Goal: Information Seeking & Learning: Understand process/instructions

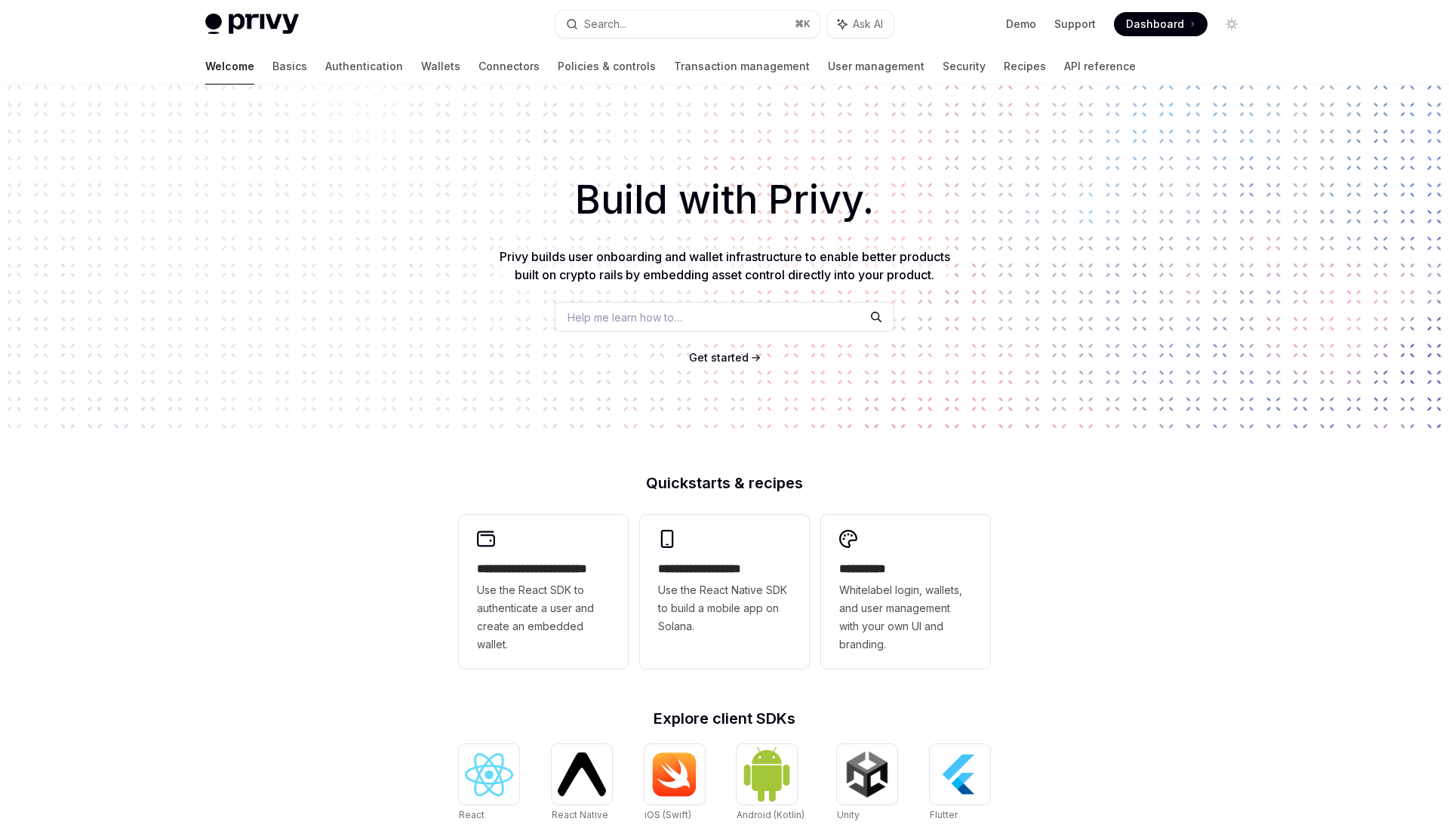
click at [1180, 8] on div "Privy Docs home page Search... ⌘ K Ask AI Demo Support Dashboard Dashboard Sear…" at bounding box center [724, 24] width 1038 height 48
click at [1174, 22] on span "Dashboard" at bounding box center [1155, 24] width 58 height 15
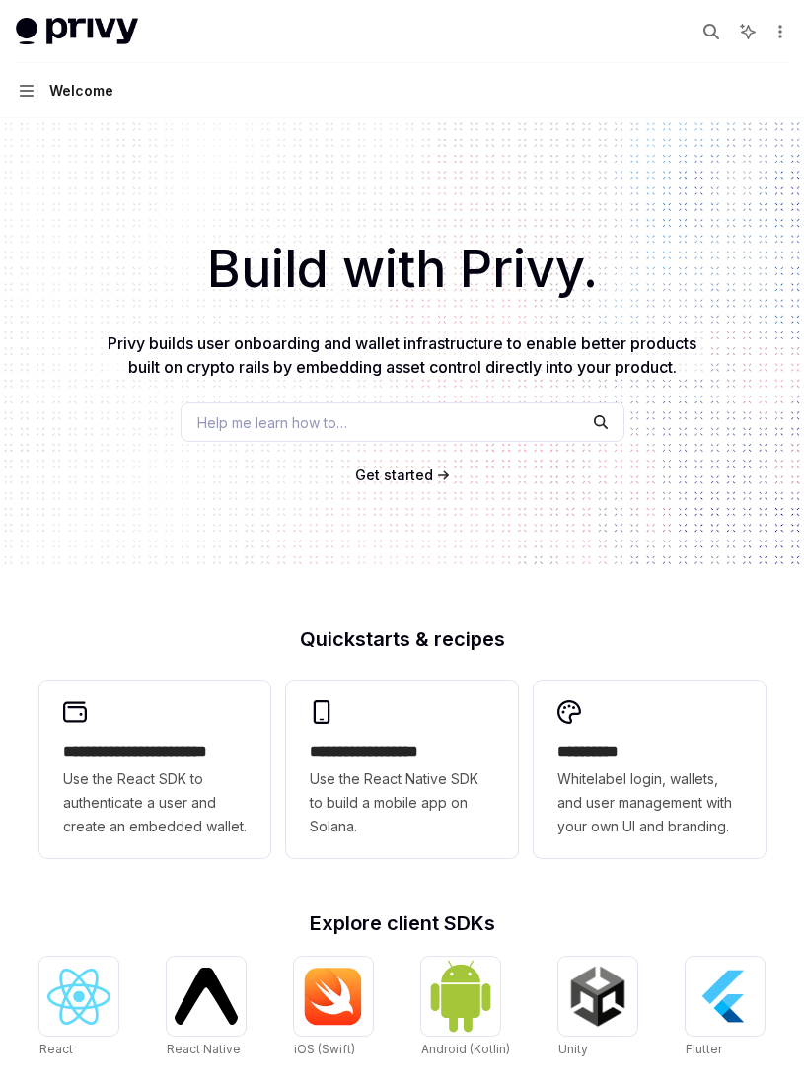
type textarea "*"
click at [337, 423] on span "Help me learn how to…" at bounding box center [272, 422] width 150 height 21
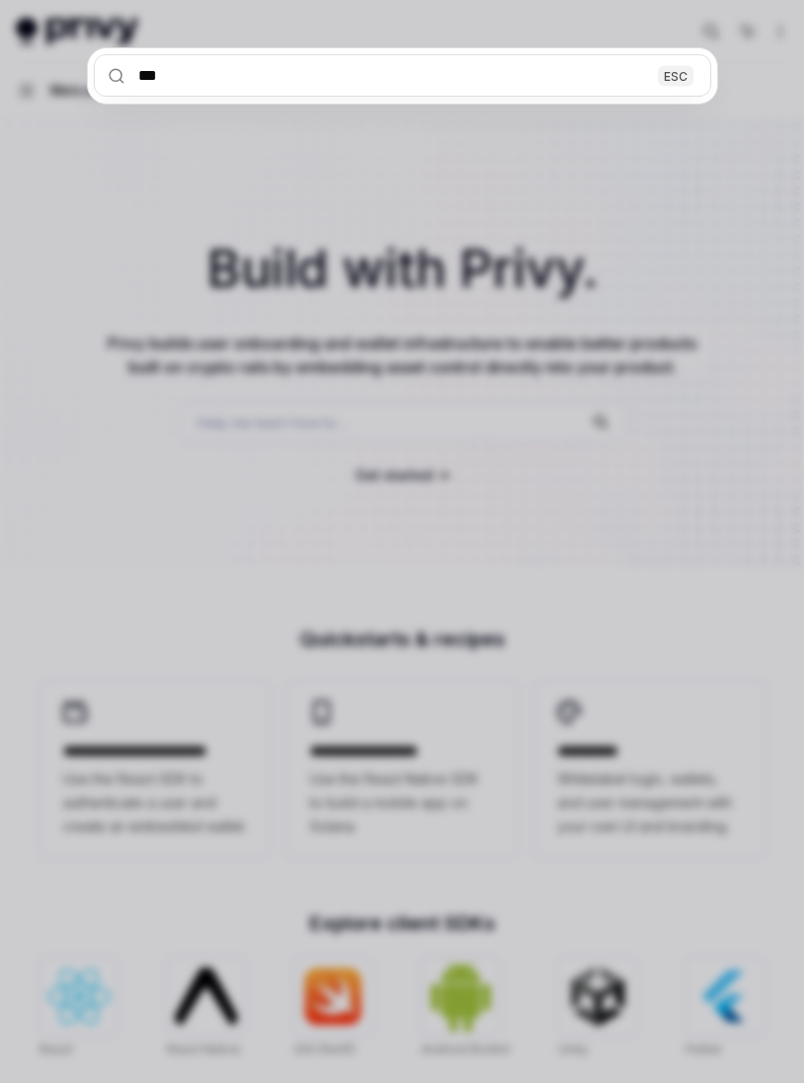
type input "****"
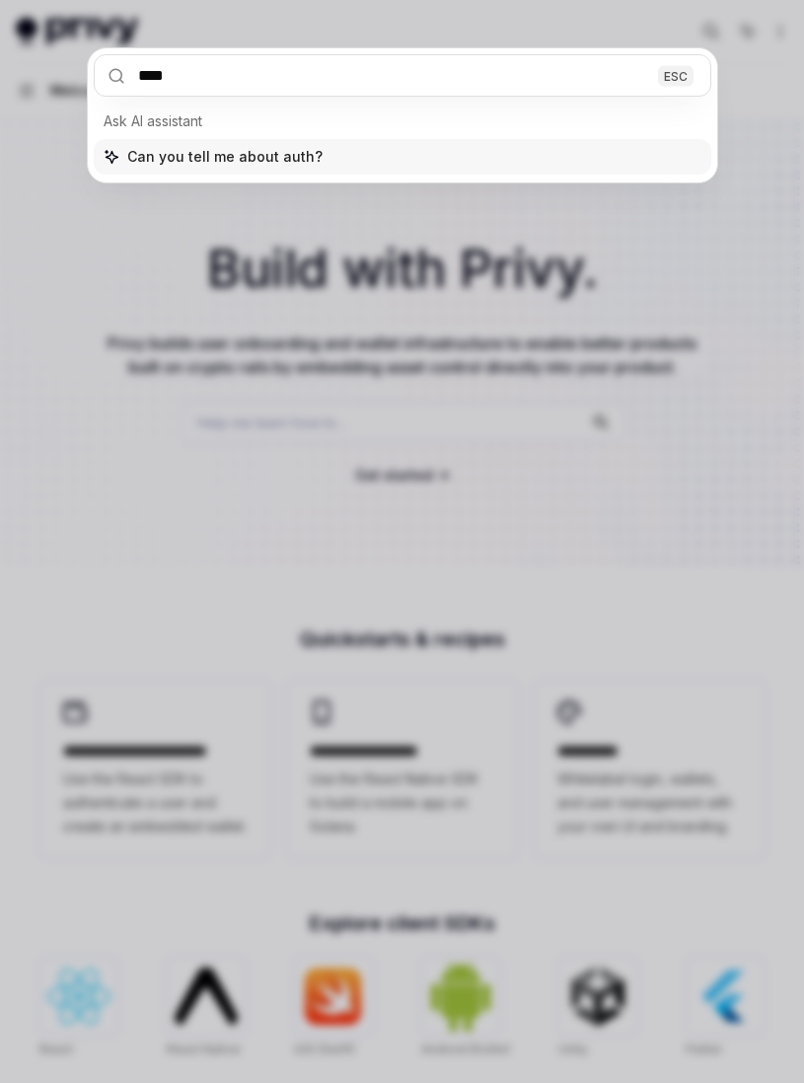
type textarea "*"
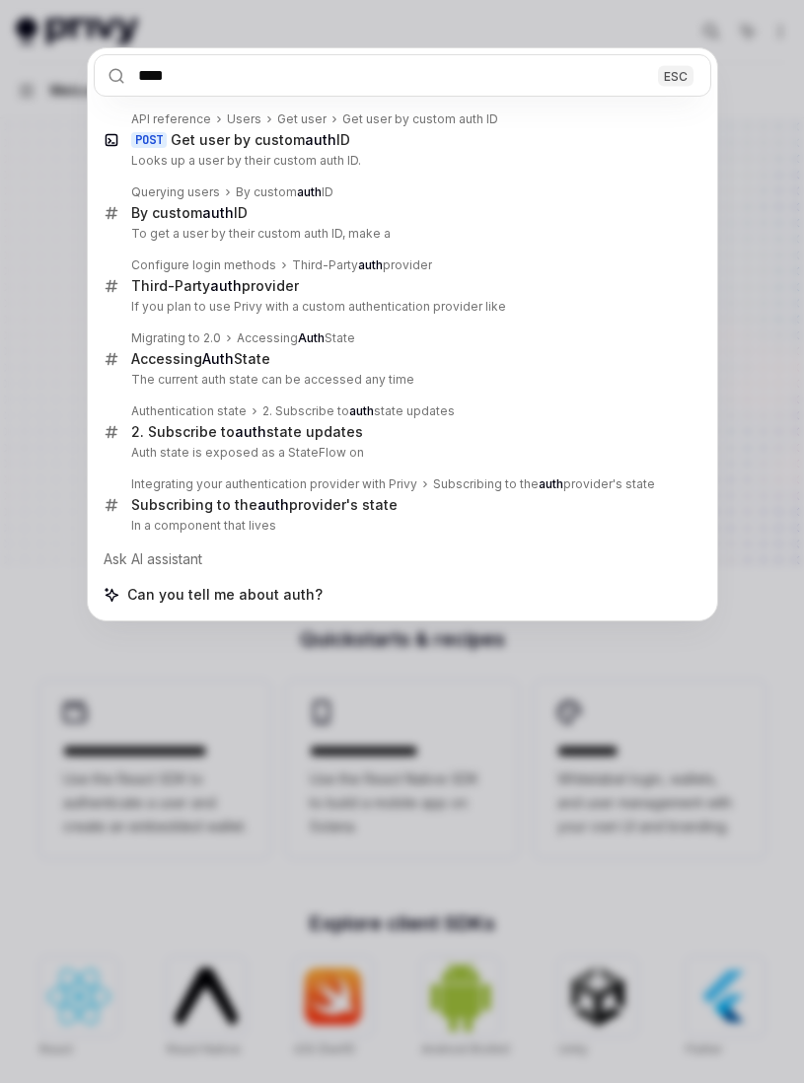
type input "****"
click at [74, 315] on div "**** ESC API reference Users Get user Get user by custom auth ID POST Get user …" at bounding box center [402, 541] width 804 height 1083
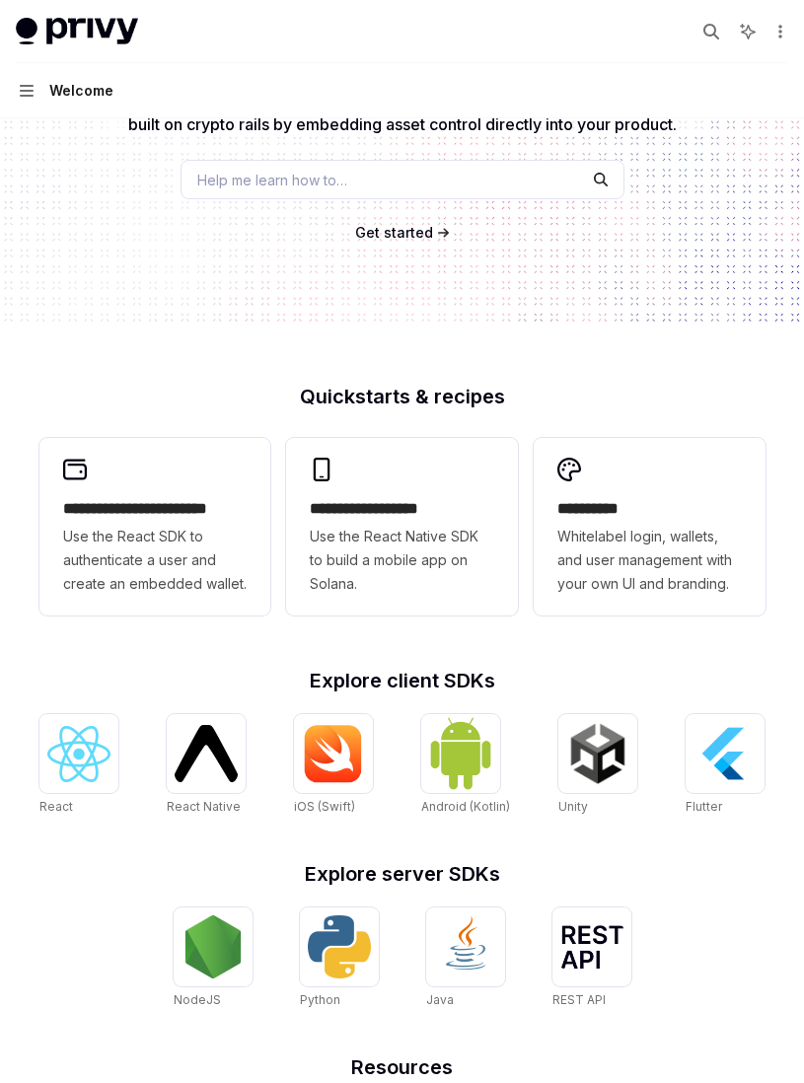
scroll to position [439, 0]
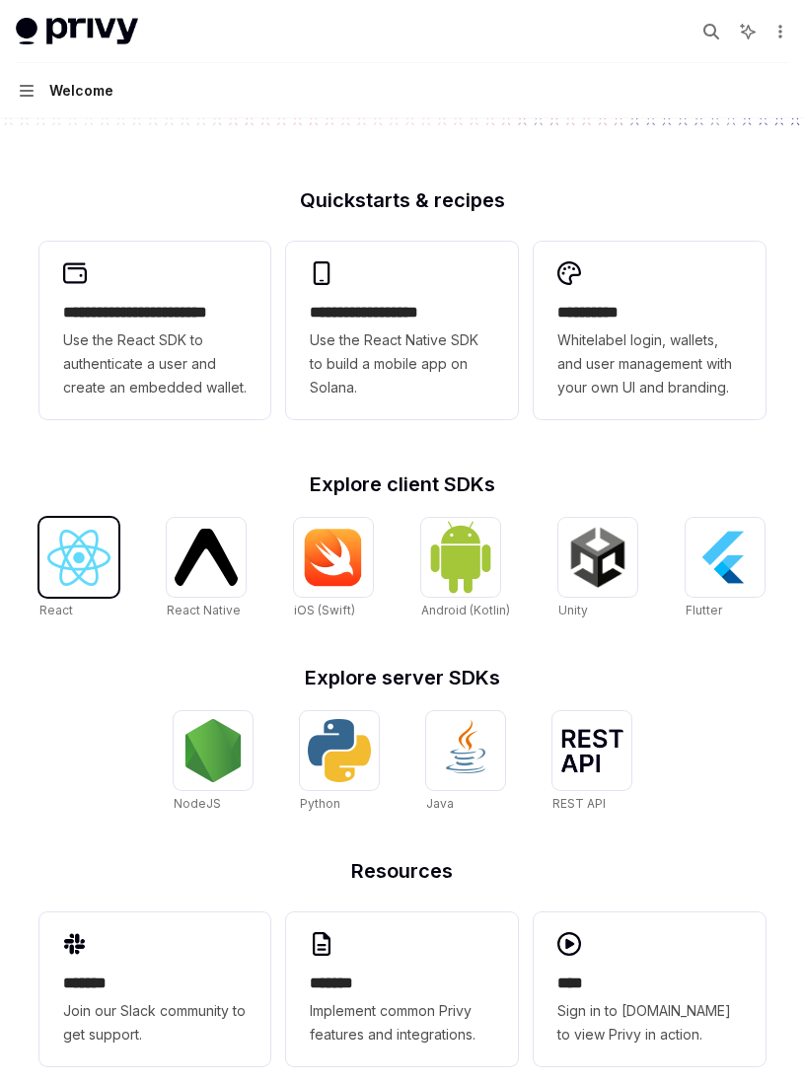
click at [59, 544] on img at bounding box center [78, 558] width 63 height 56
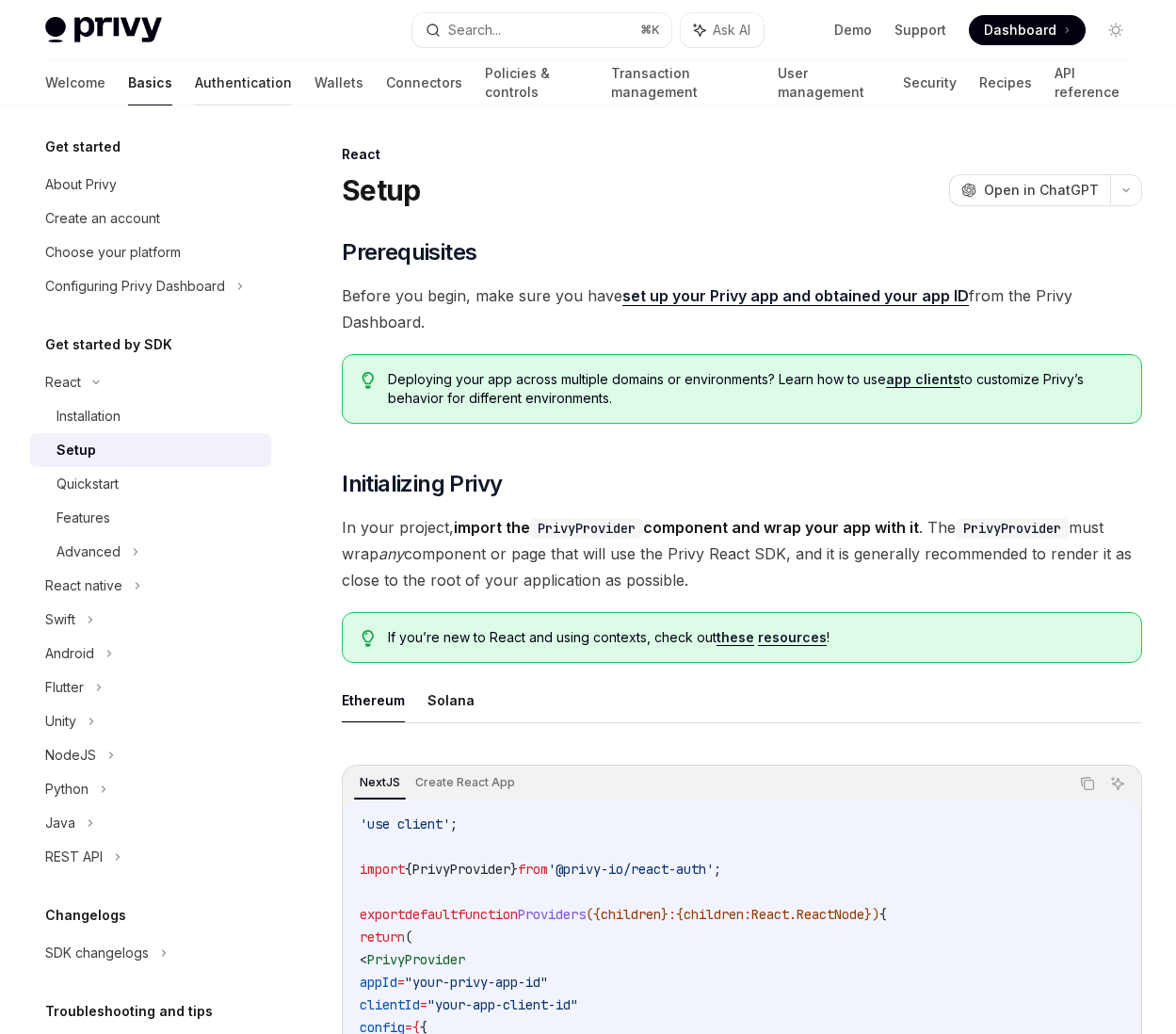
click at [195, 90] on link "Authentication" at bounding box center [243, 82] width 97 height 45
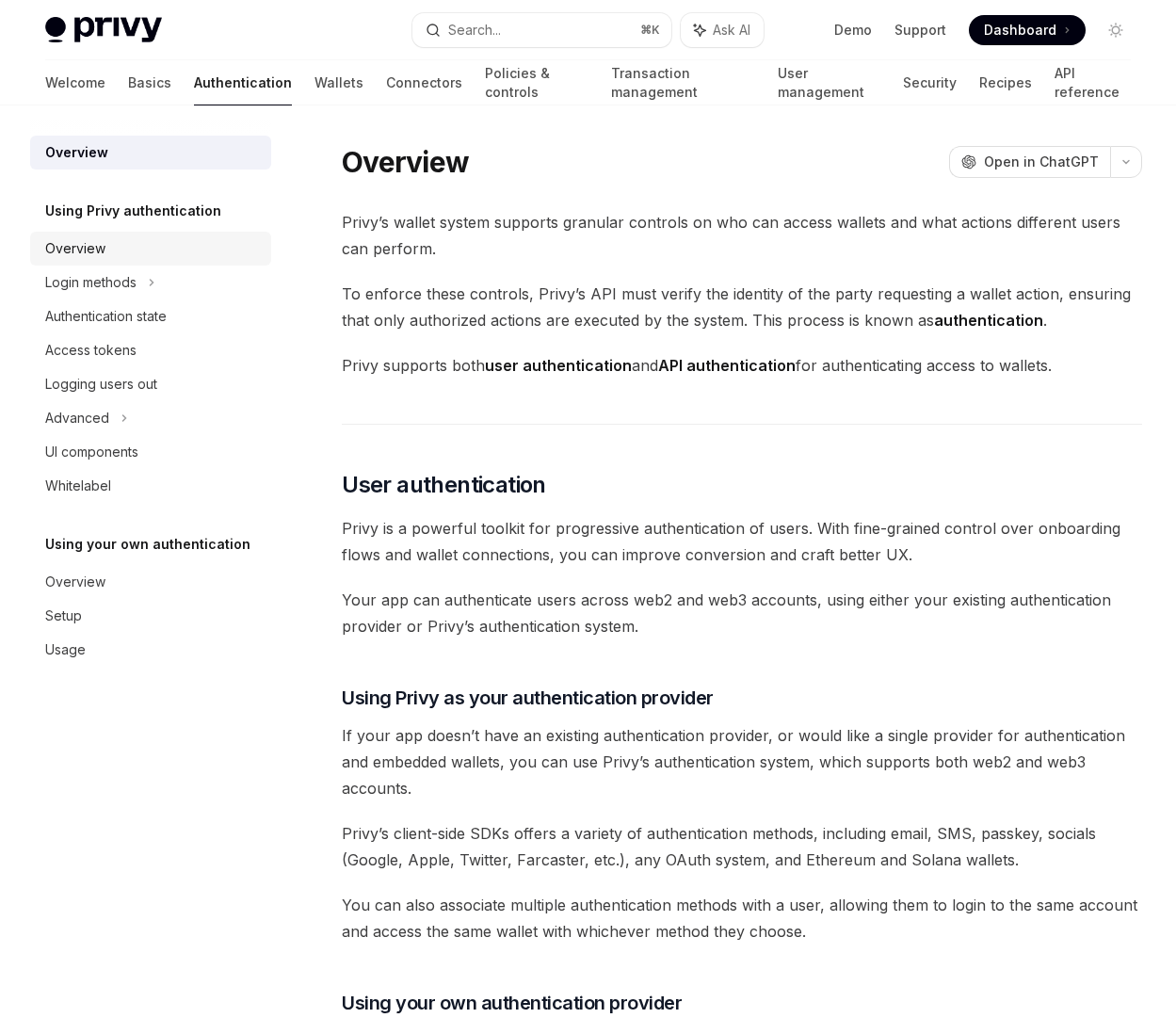
click at [156, 264] on link "Overview" at bounding box center [151, 249] width 241 height 34
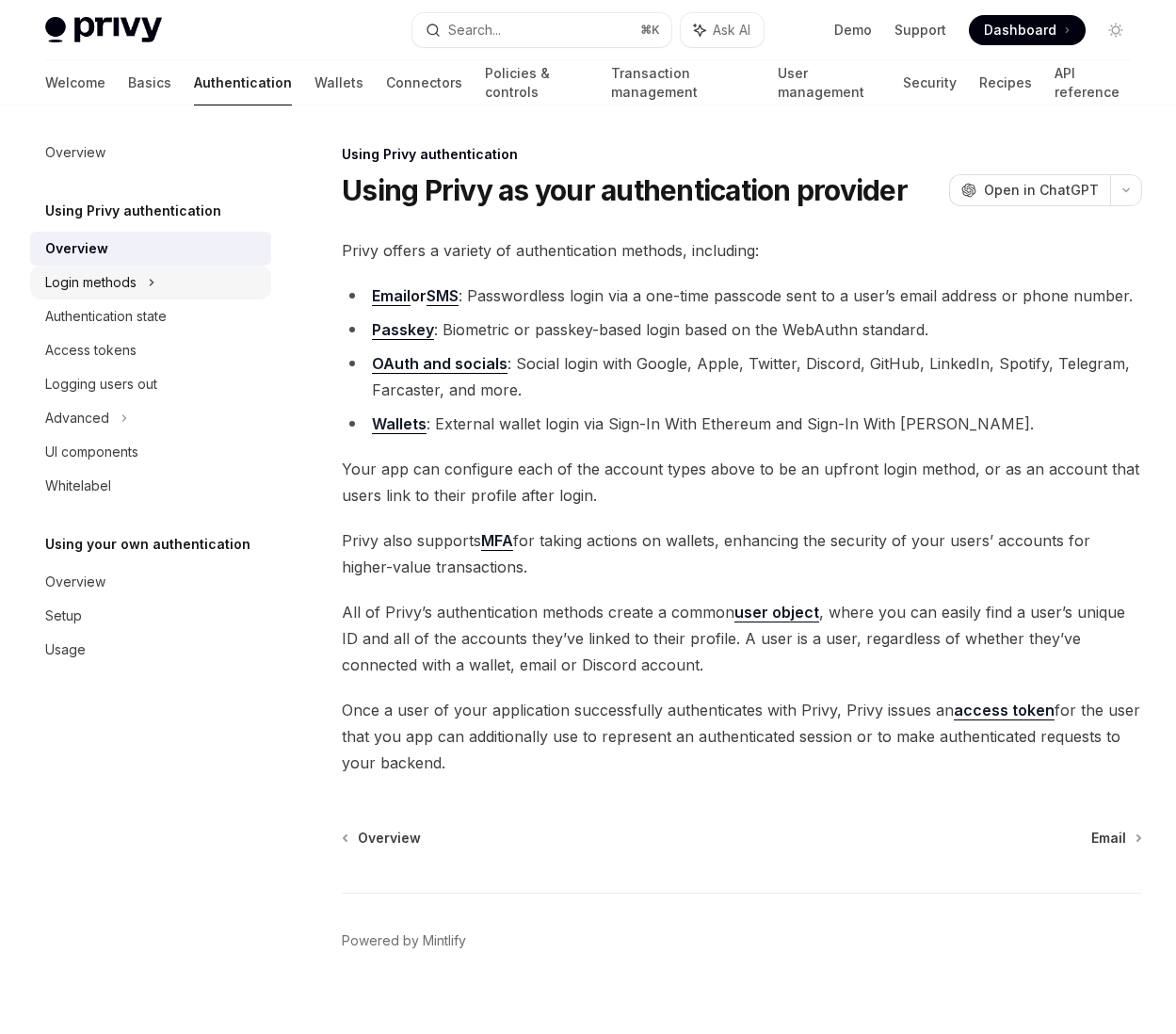
click at [158, 281] on div "Login methods" at bounding box center [151, 283] width 241 height 34
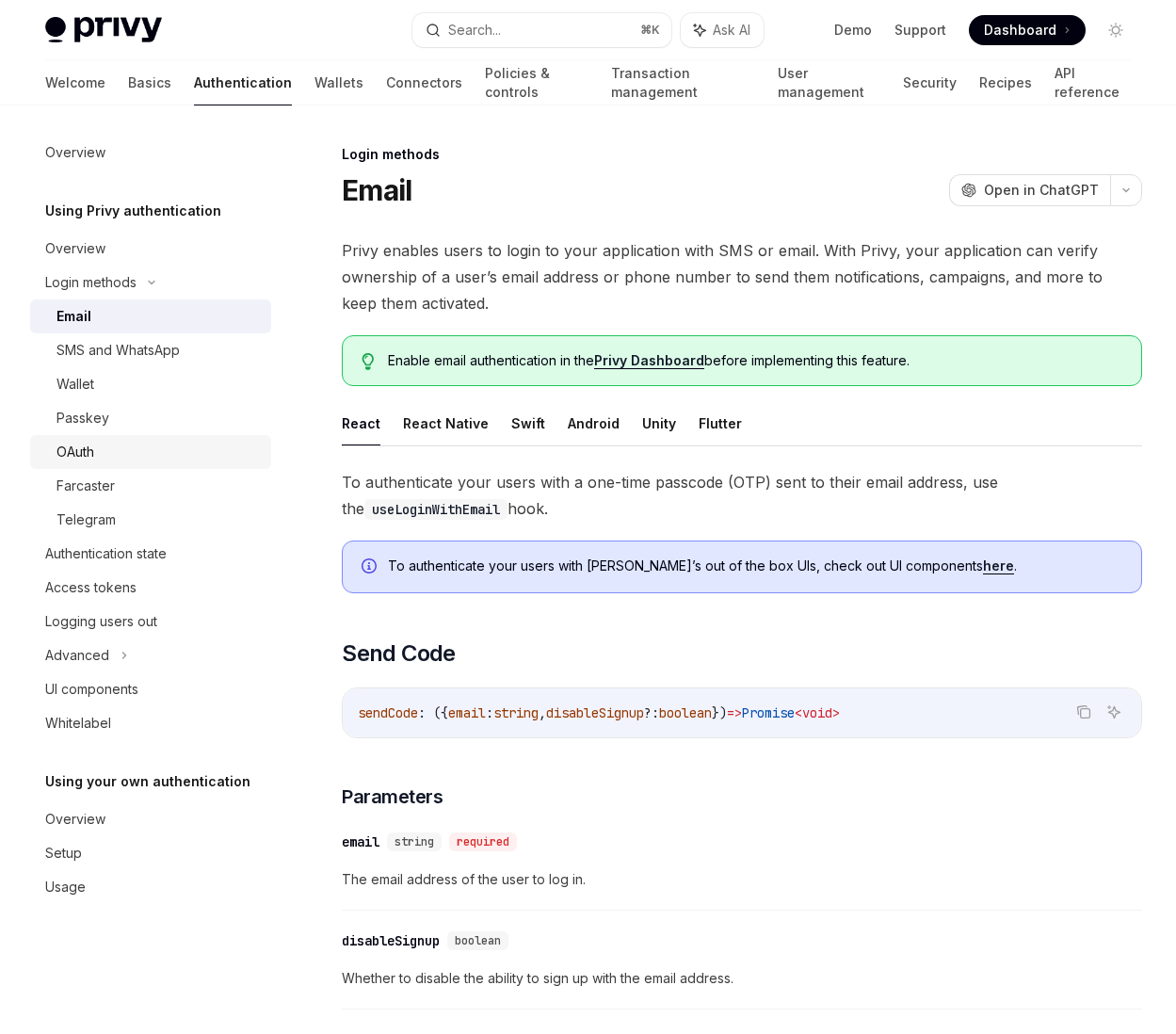
click at [121, 455] on div "OAuth" at bounding box center [158, 453] width 203 height 23
type textarea "*"
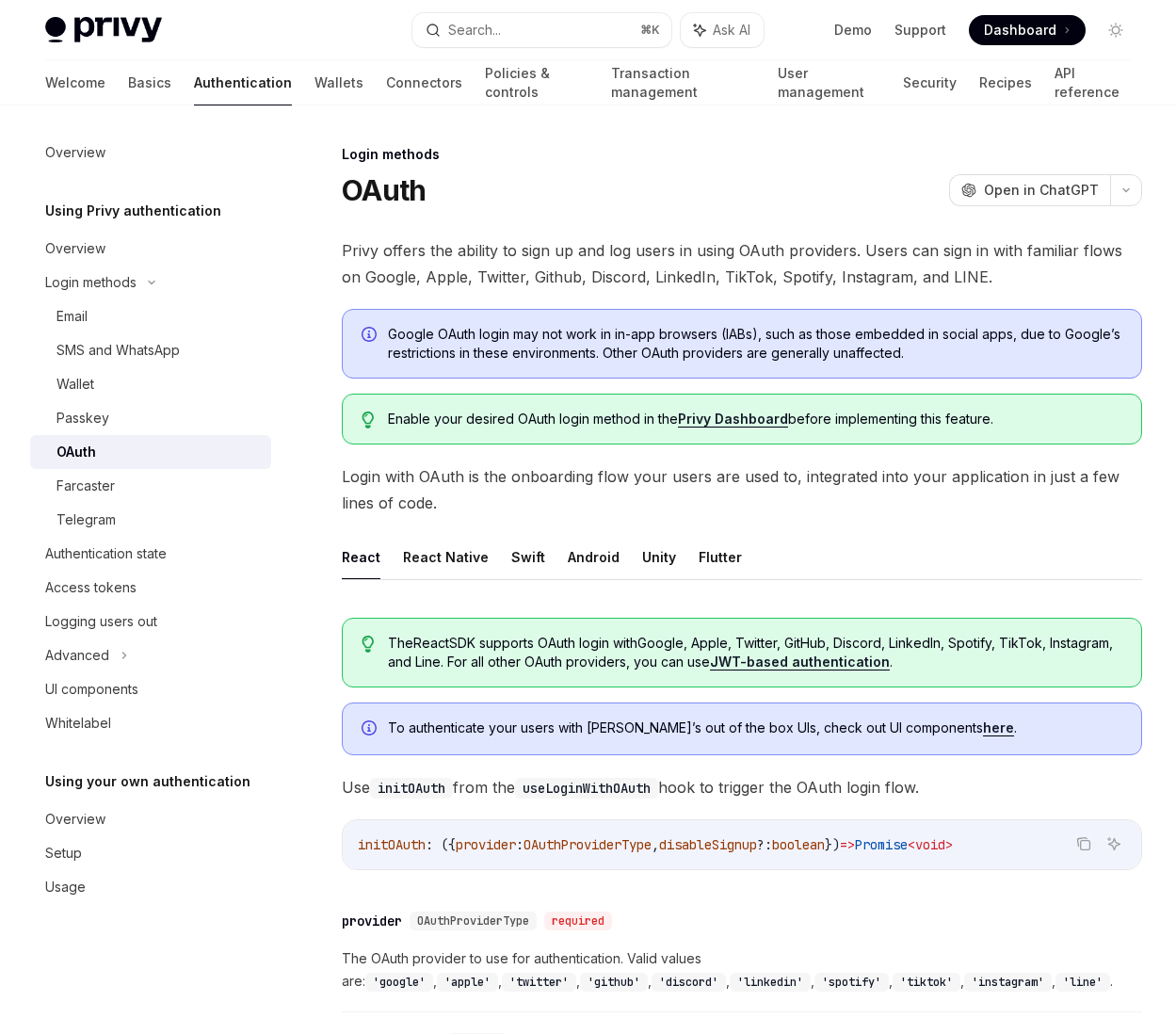
click at [758, 483] on span "Login with OAuth is the onboarding flow your users are used to, integrated into…" at bounding box center [742, 489] width 800 height 53
click at [766, 180] on button "button" at bounding box center [1126, 190] width 32 height 32
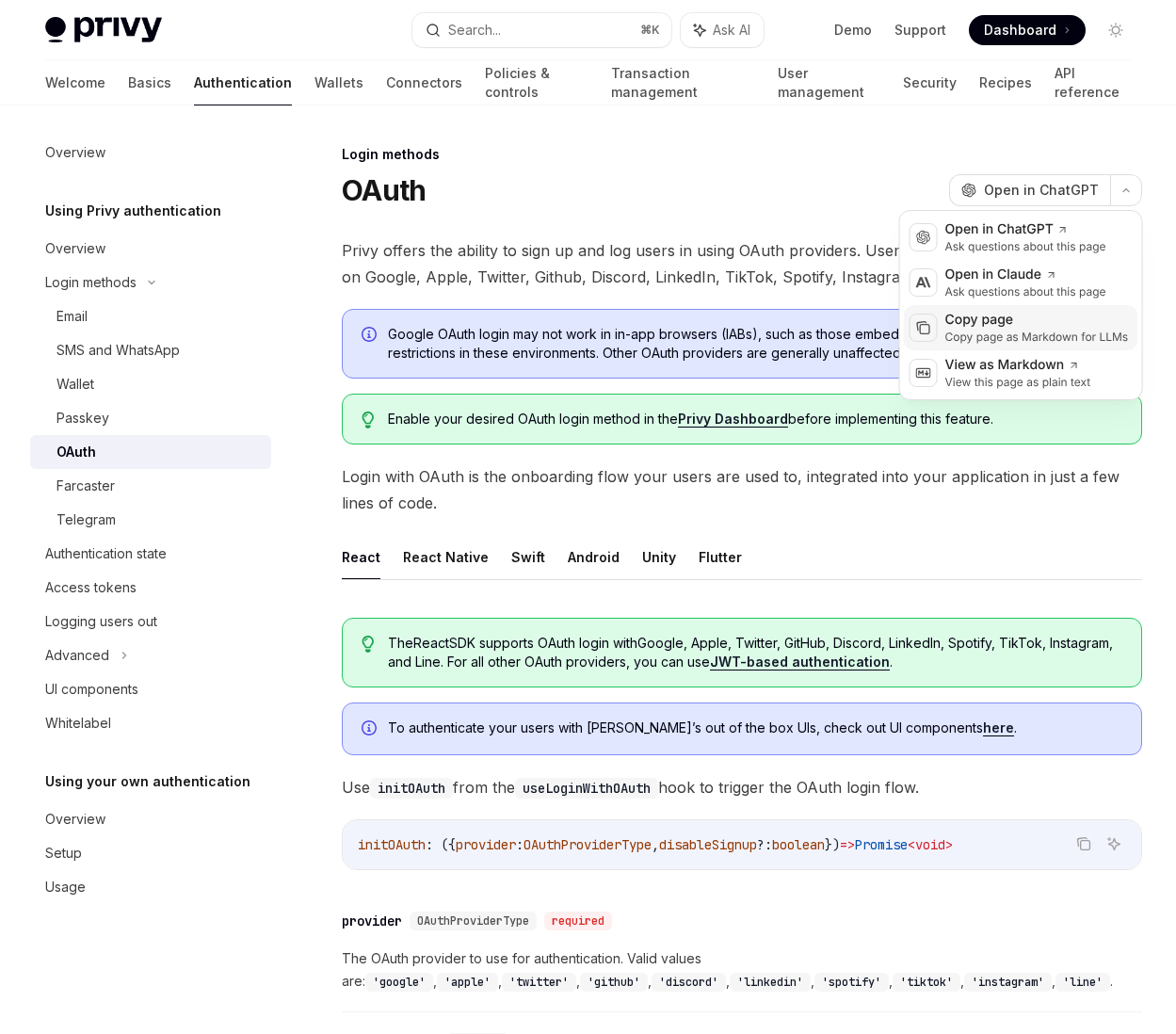
click at [766, 327] on div "Copy page" at bounding box center [1037, 320] width 183 height 19
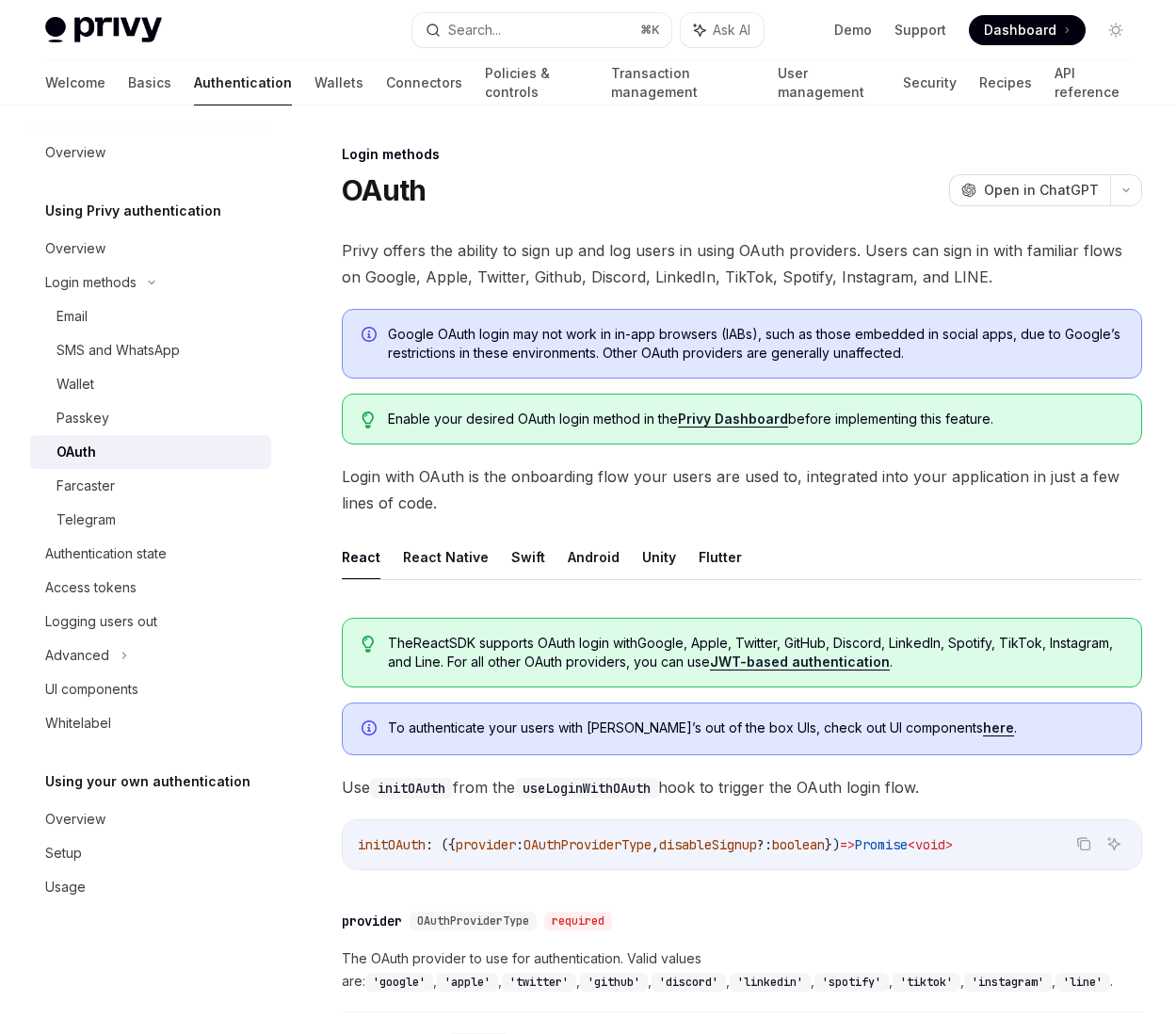
click at [700, 267] on span "Privy offers the ability to sign up and log users in using OAuth providers. Use…" at bounding box center [742, 264] width 800 height 53
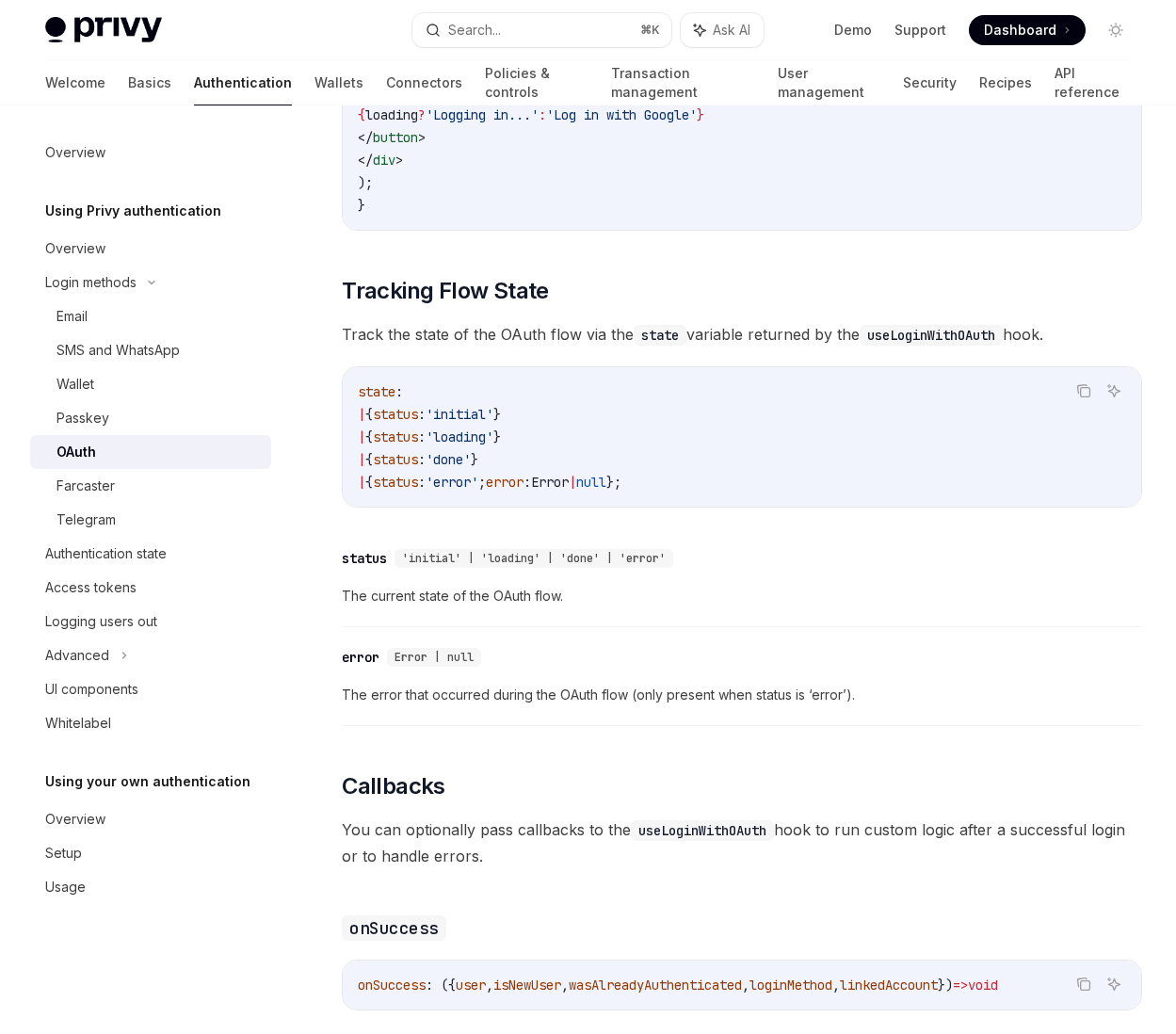
scroll to position [1592, 0]
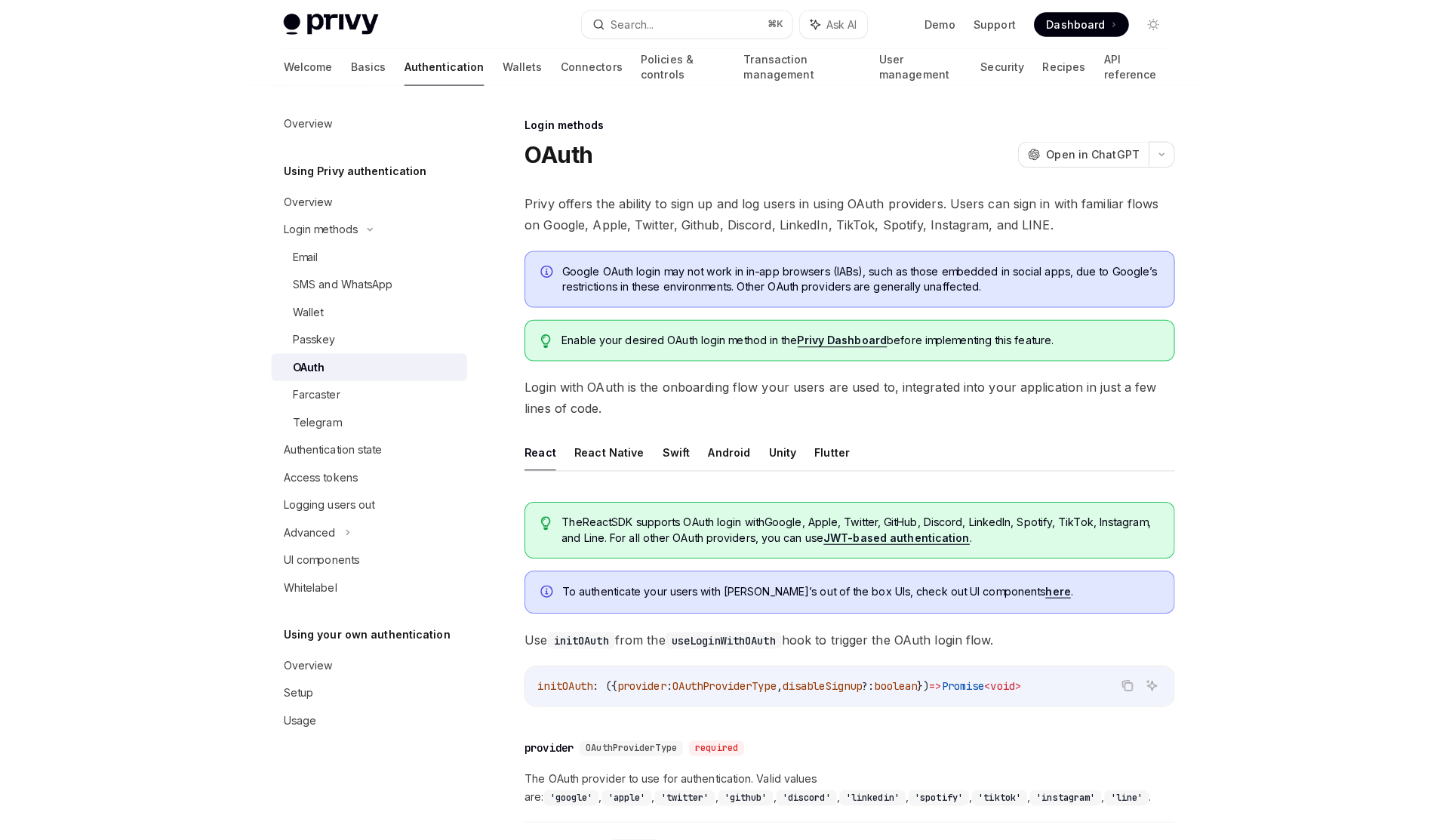
scroll to position [1275, 0]
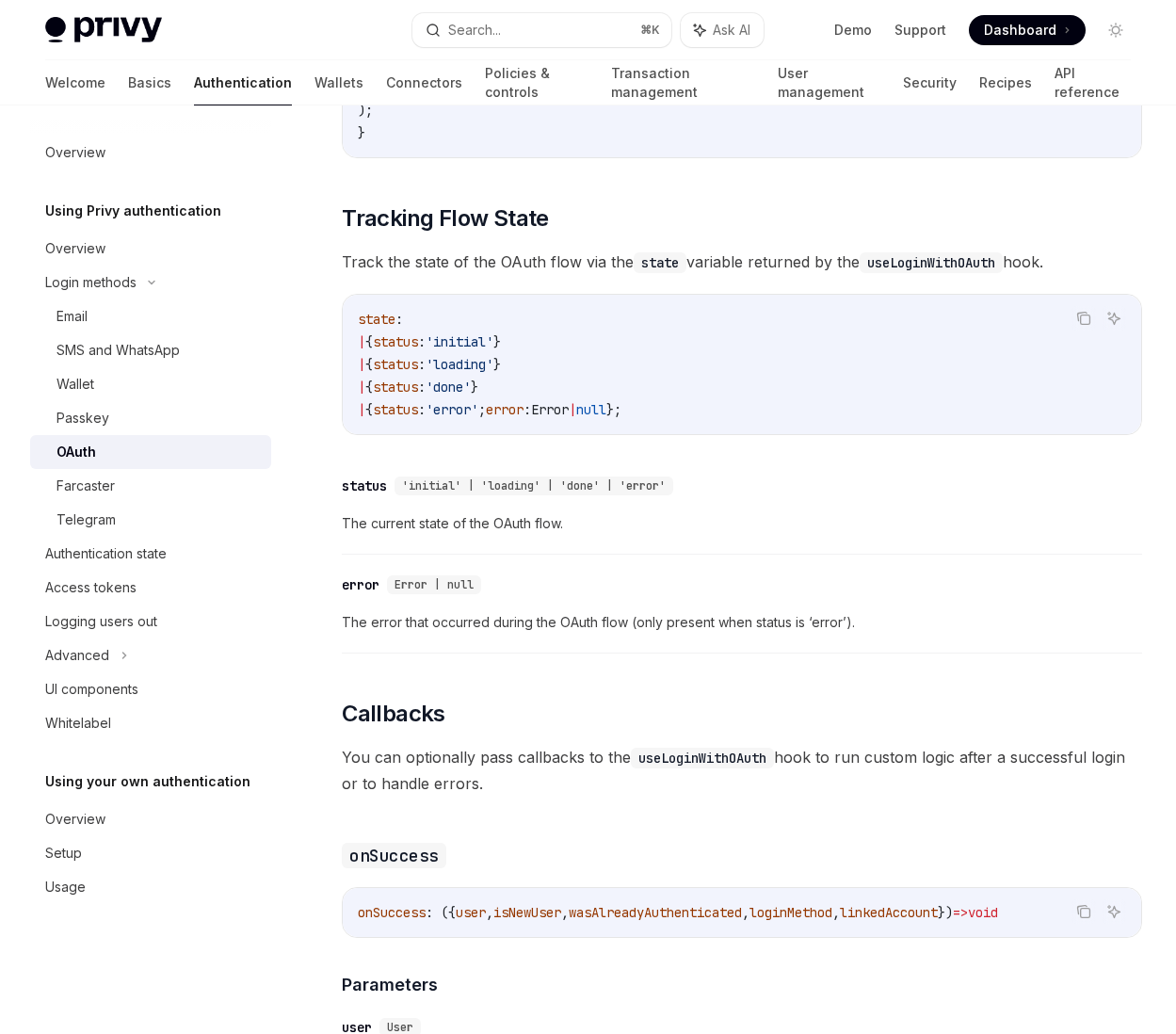
click at [1021, 22] on span "Dashboard" at bounding box center [1020, 31] width 73 height 19
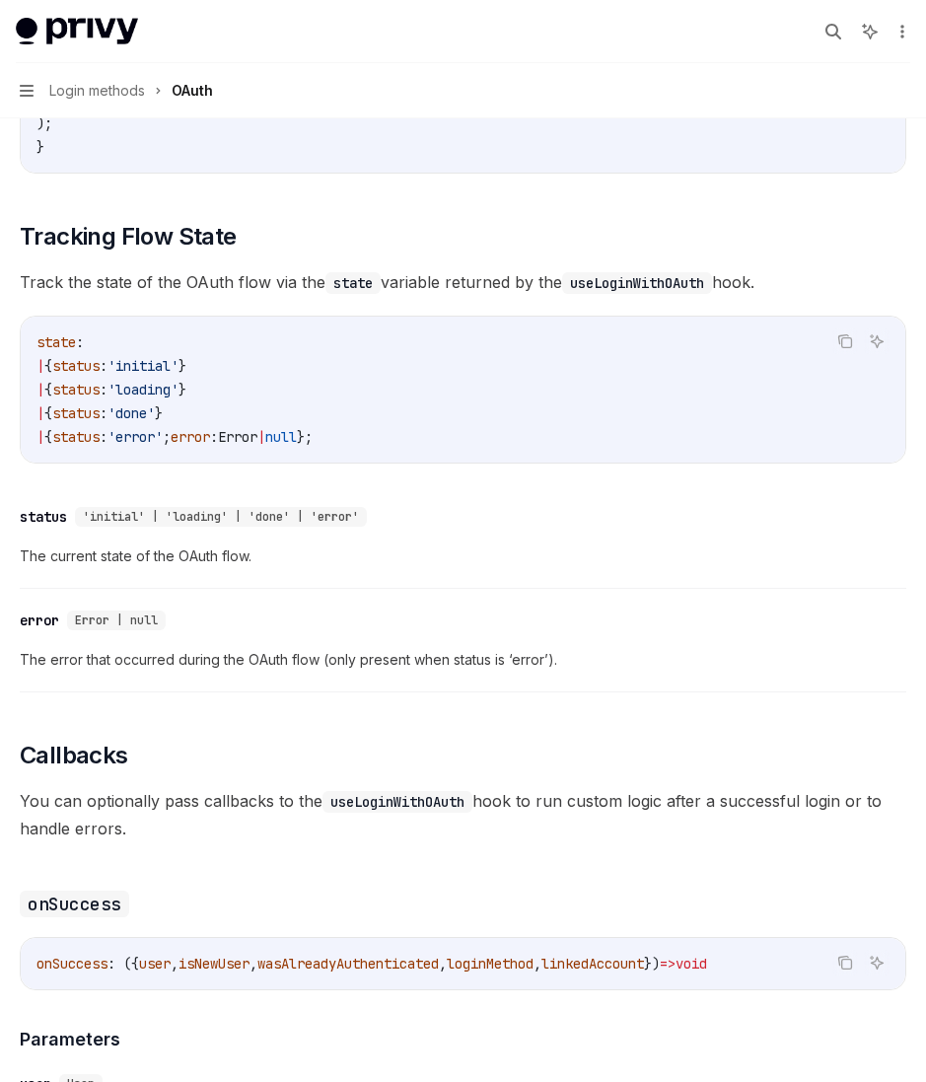
type textarea "*"
